Goal: Task Accomplishment & Management: Manage account settings

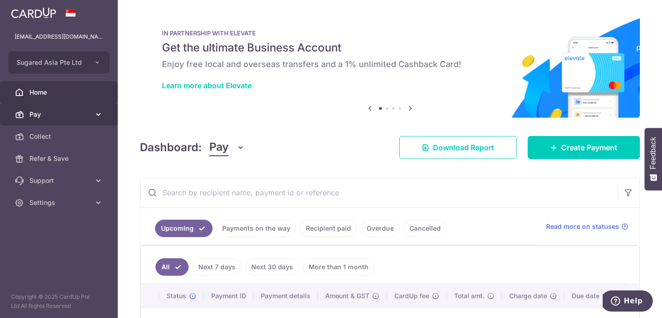
click at [58, 115] on span "Pay" at bounding box center [59, 114] width 61 height 9
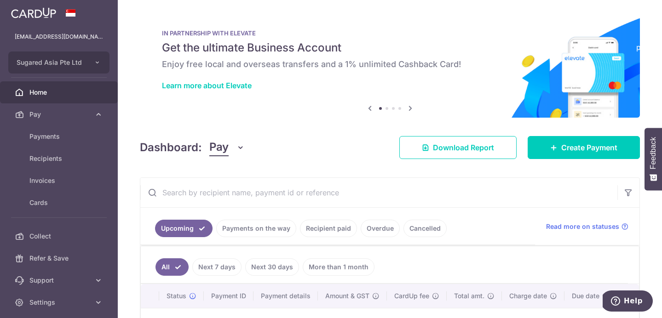
click at [255, 226] on link "Payments on the way" at bounding box center [256, 228] width 80 height 17
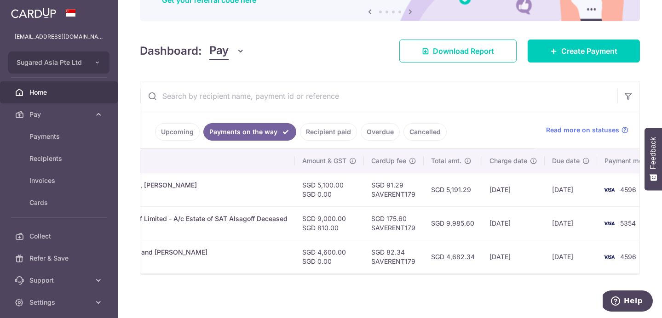
scroll to position [32, 0]
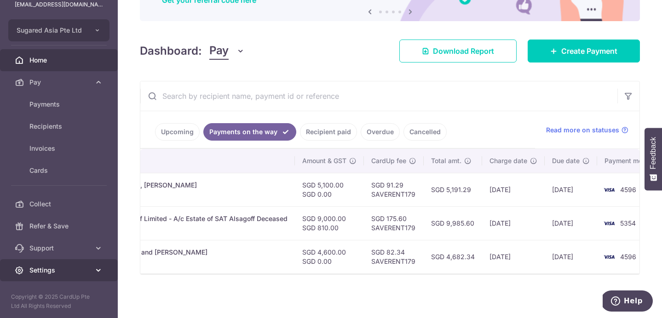
click at [43, 270] on span "Settings" at bounding box center [59, 270] width 61 height 9
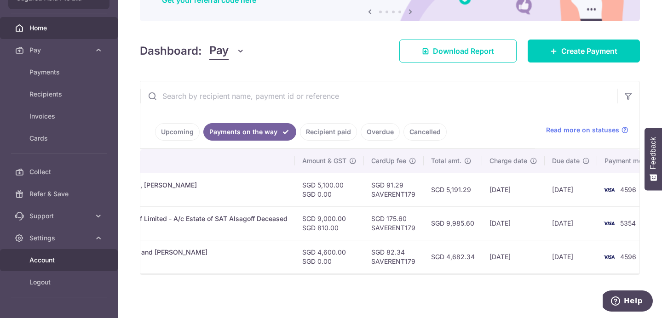
scroll to position [70, 0]
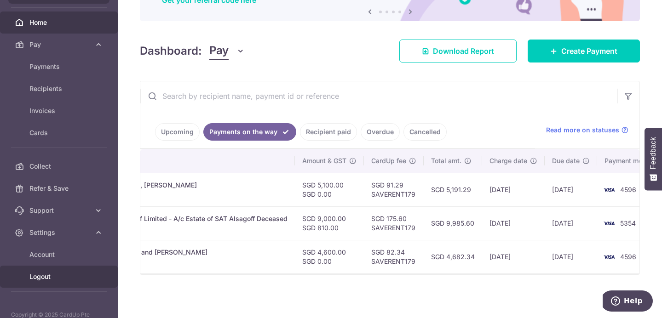
click at [41, 274] on span "Logout" at bounding box center [59, 276] width 61 height 9
